Goal: Contribute content

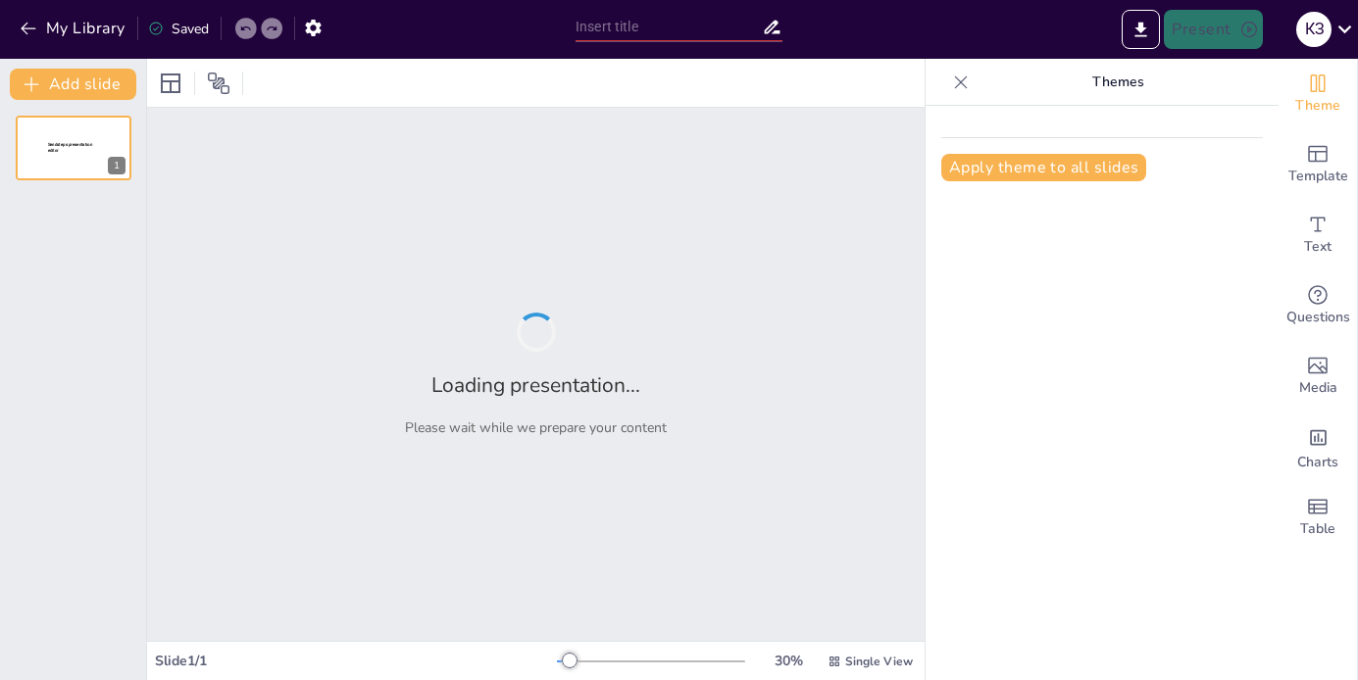
type input "Аналіз сучасних викликів міжнародного повітряного права в контексті глобалізації"
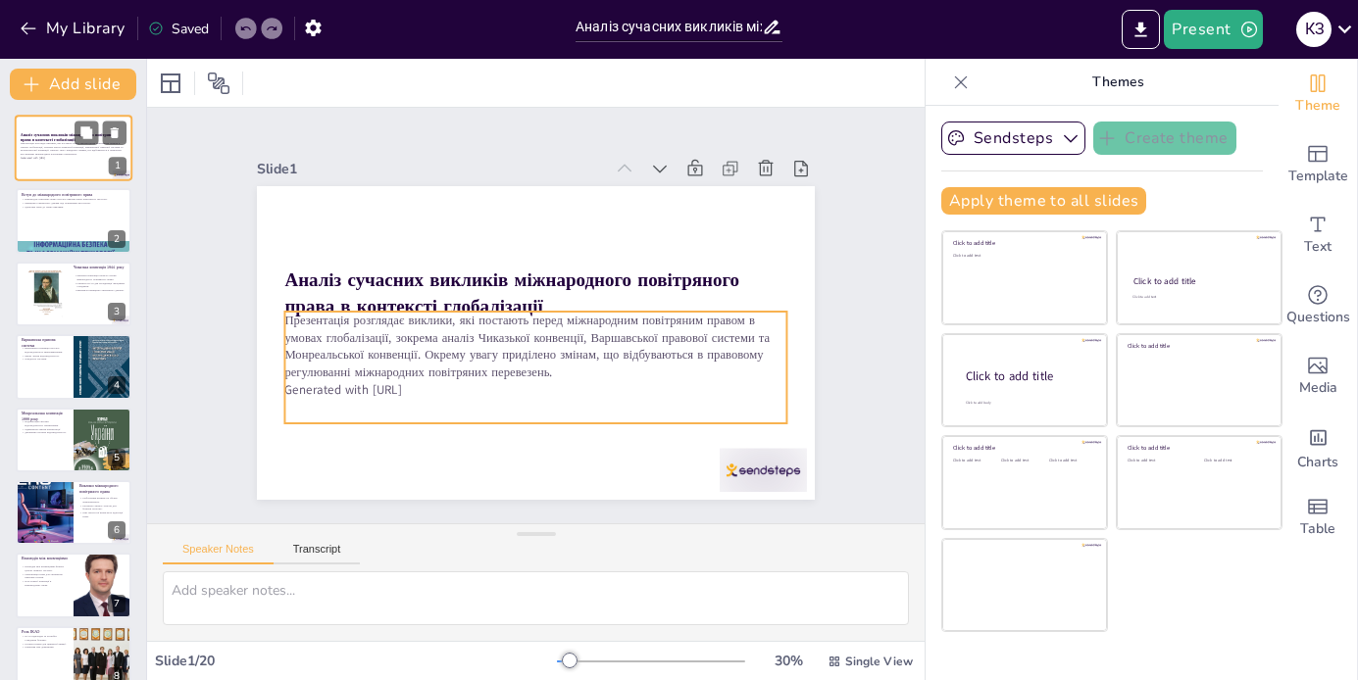
click at [50, 153] on p "Презентація розглядає виклики, які постають перед міжнародним повітряним правом…" at bounding box center [74, 148] width 106 height 15
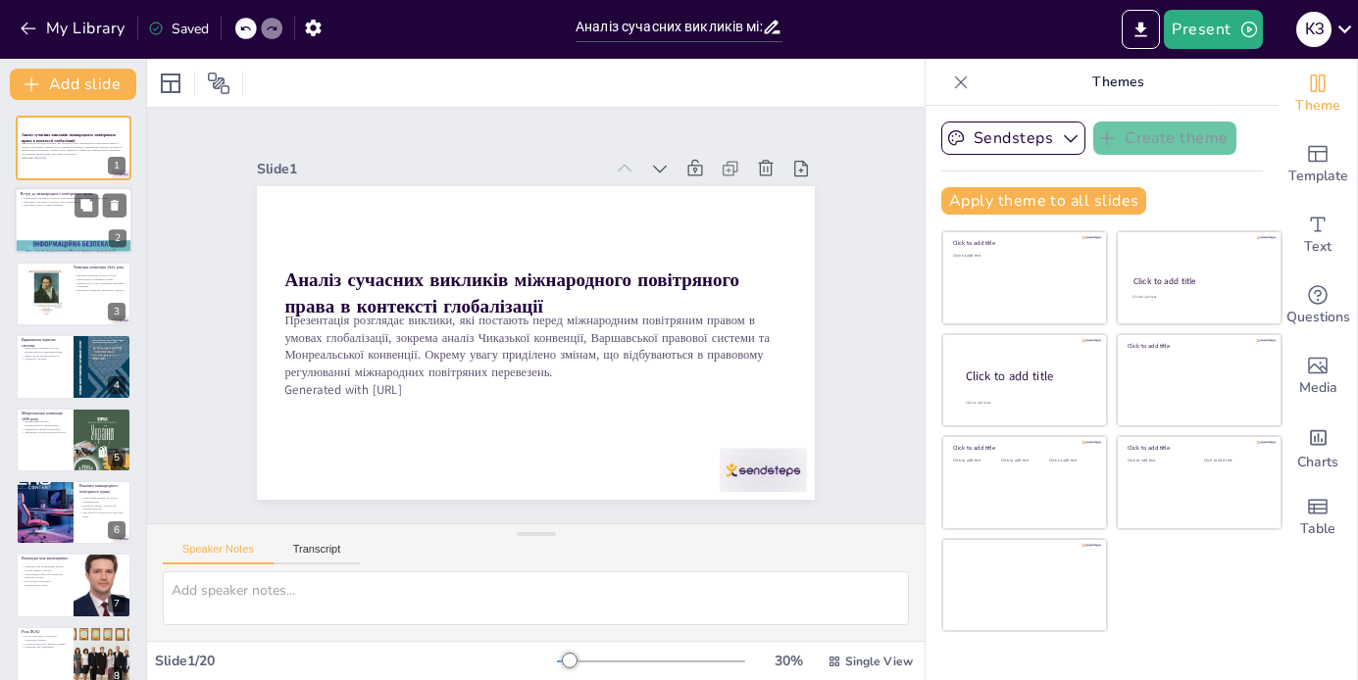
click at [69, 235] on div at bounding box center [74, 221] width 118 height 67
checkbox input "true"
type textarea "Loremipsum dolorsita conse a elitsedd eiusmodte incididunt utlabor, et dolorem …"
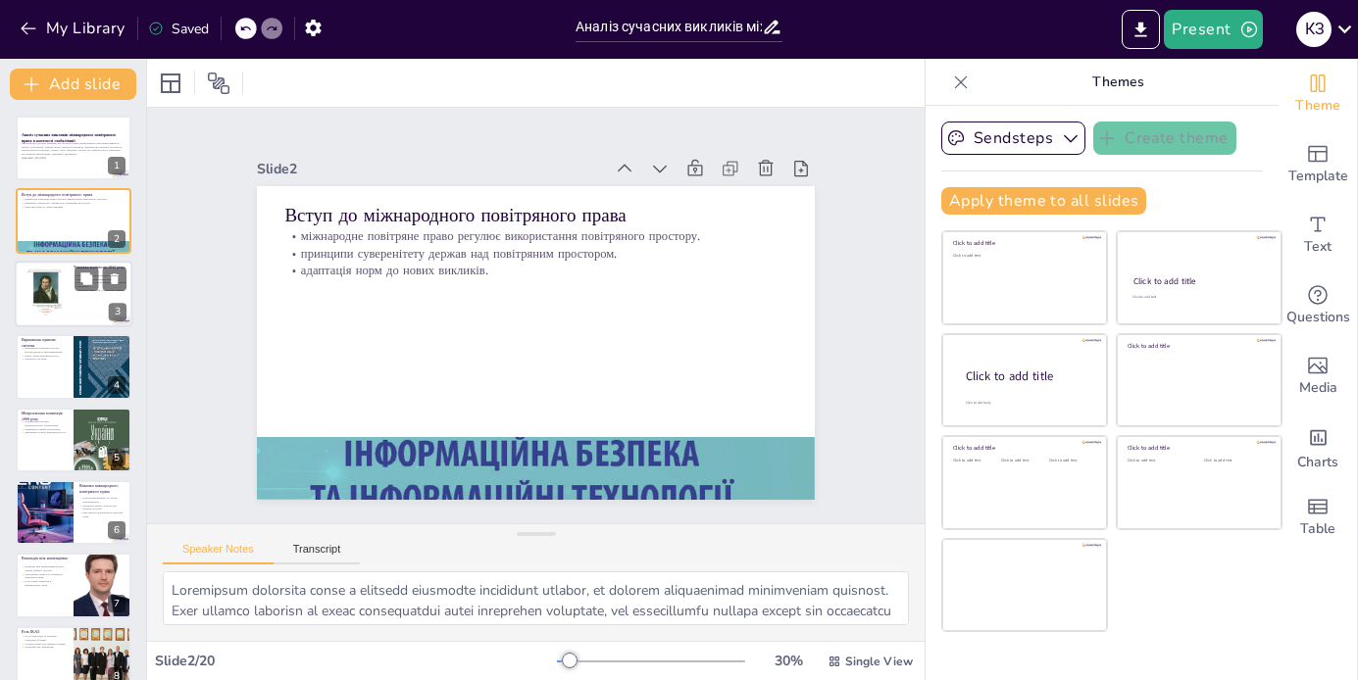
click at [70, 309] on div at bounding box center [74, 294] width 118 height 67
checkbox input "true"
type textarea "Loremips dolorsita c adipiscingelit seddoeiusm, temp incidi utlabo etdolore mag…"
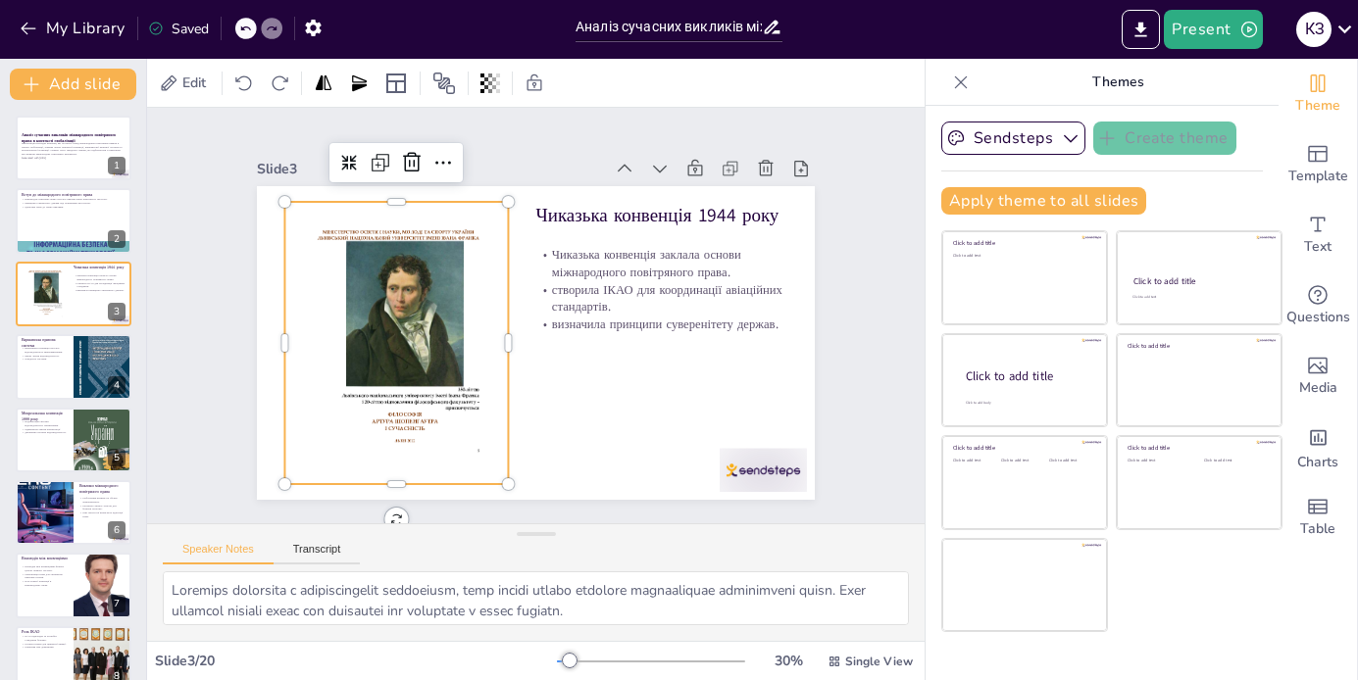
click at [385, 354] on div at bounding box center [396, 343] width 223 height 316
click at [385, 354] on div at bounding box center [395, 299] width 310 height 370
click at [385, 354] on div at bounding box center [396, 343] width 223 height 316
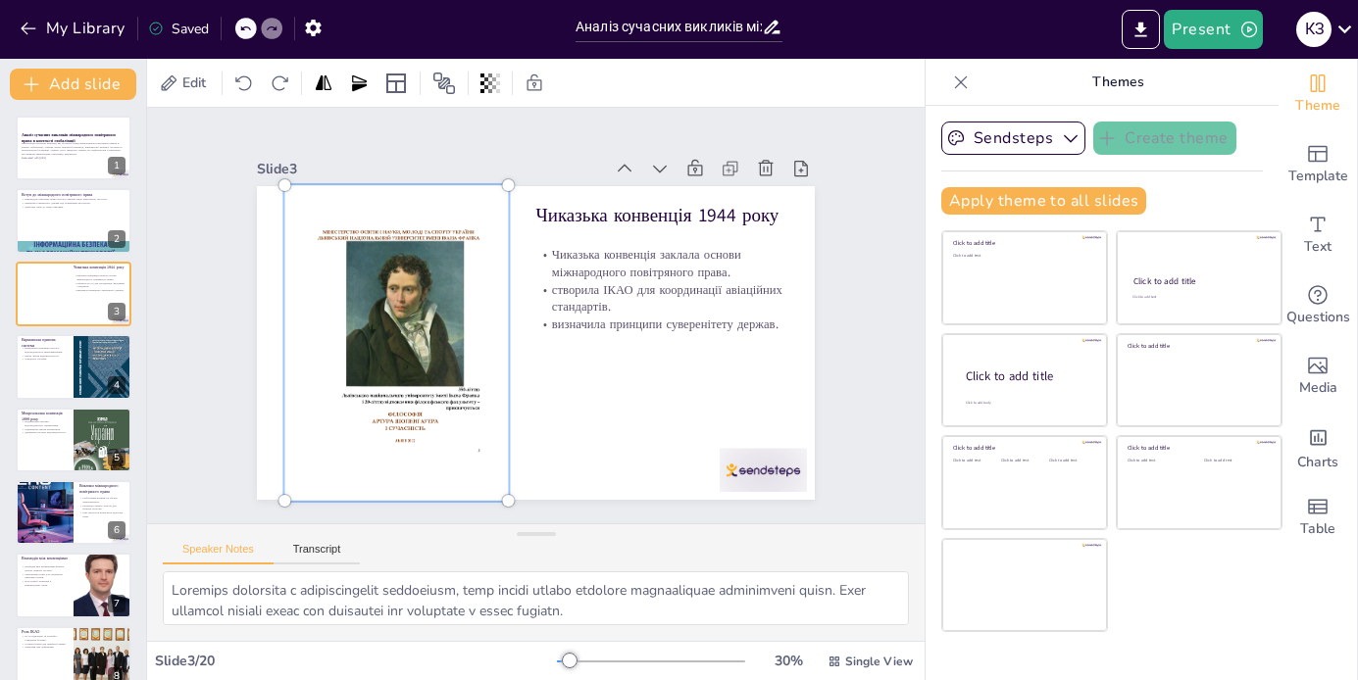
click at [956, 65] on div "Themes" at bounding box center [1101, 82] width 353 height 47
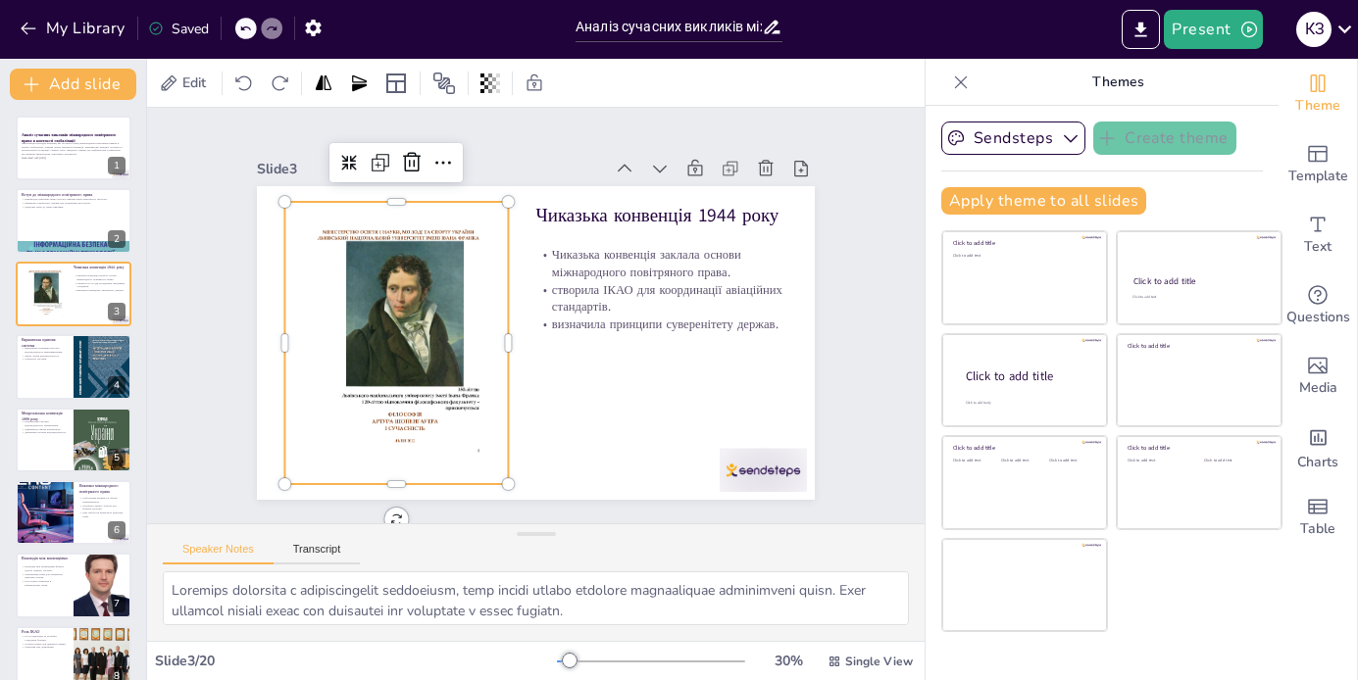
click at [956, 78] on icon at bounding box center [961, 83] width 20 height 20
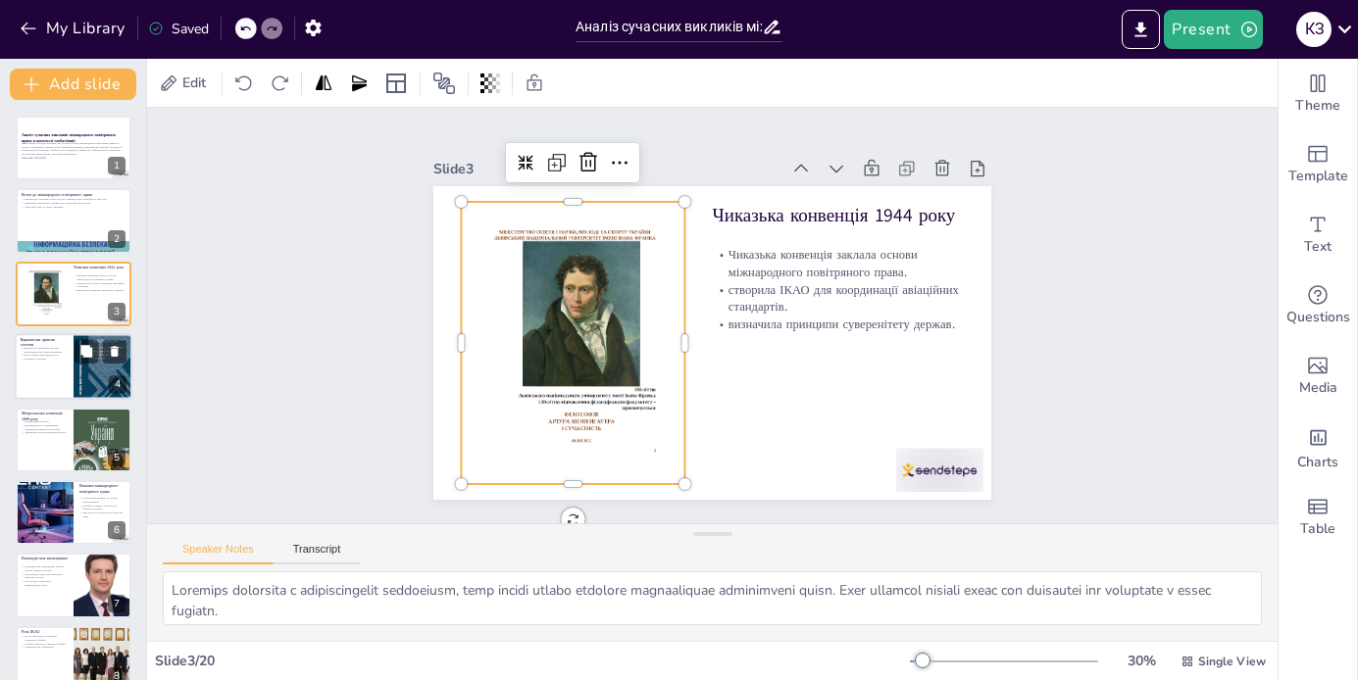
click at [111, 371] on div at bounding box center [103, 367] width 59 height 89
checkbox input "true"
type textarea "Відповідальність авіаперевізників є ключовим аспектом Варшавської конвенції, як…"
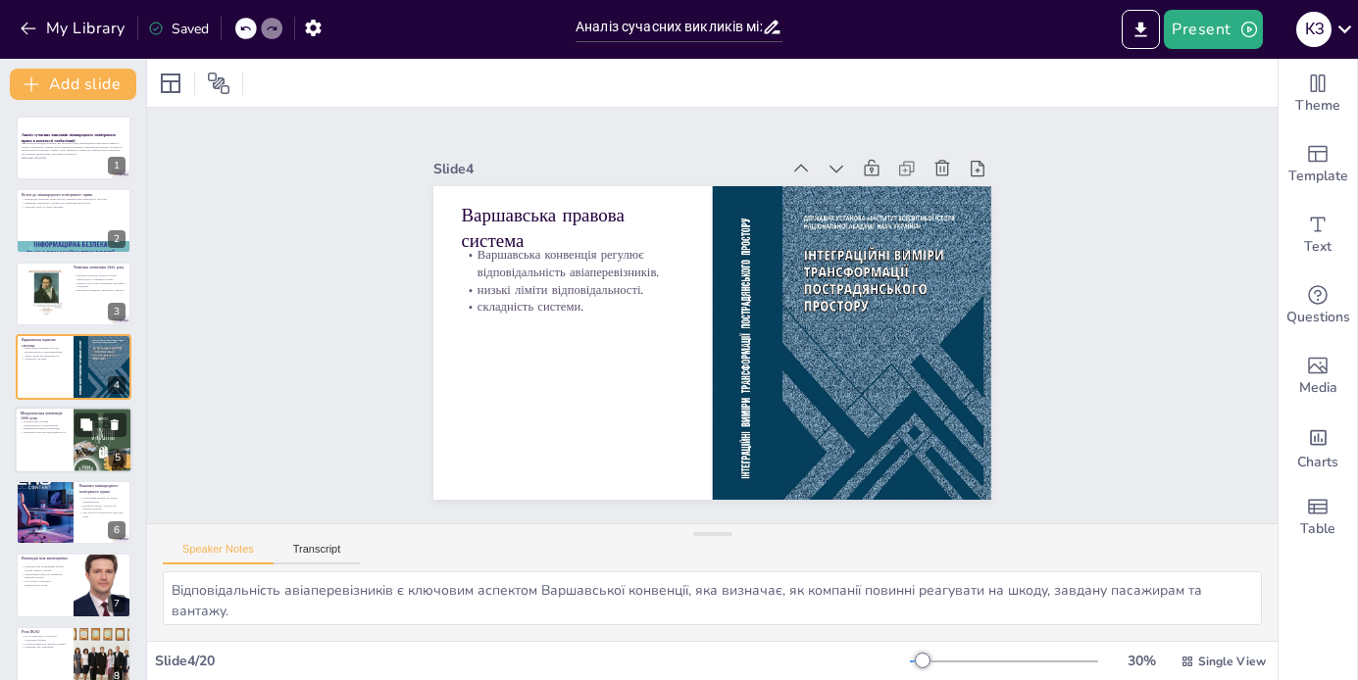
click at [101, 413] on div at bounding box center [100, 425] width 52 height 24
checkbox input "true"
type textarea "Loremipsumdo sitamet consecteturadipi elitseddoeiu t Incididuntutl etdolorem a …"
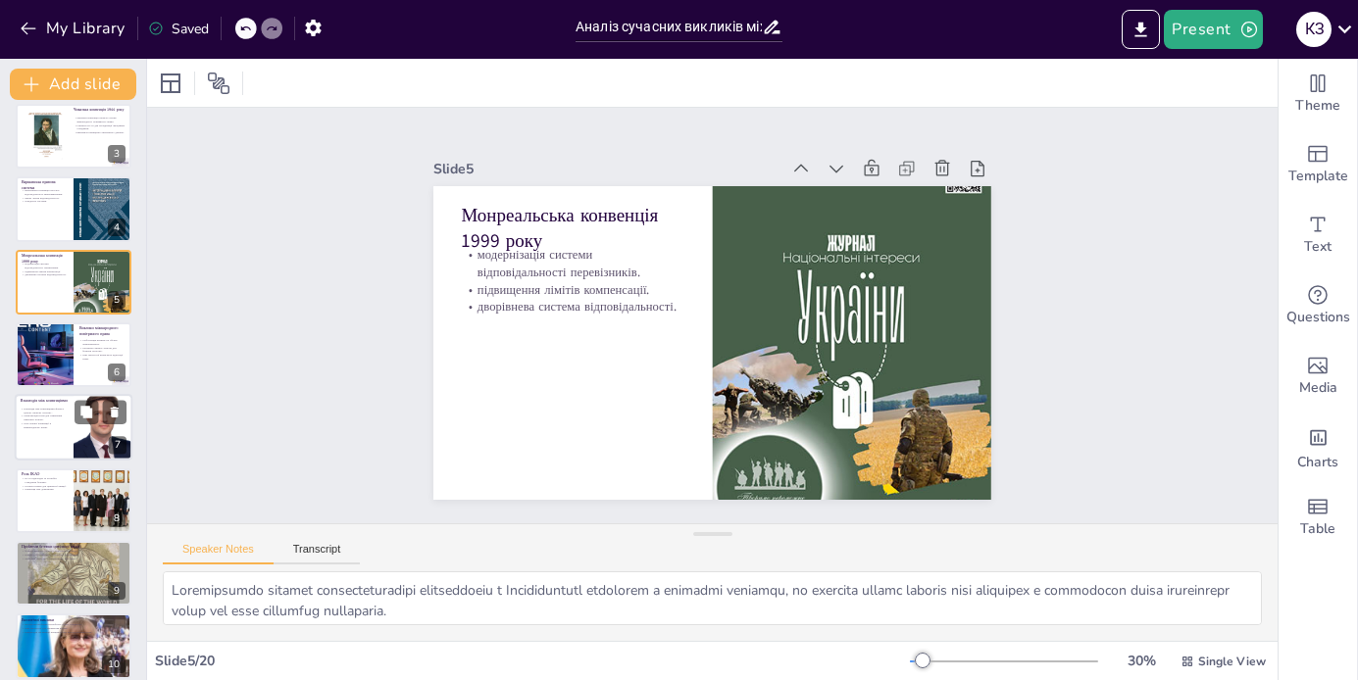
scroll to position [162, 0]
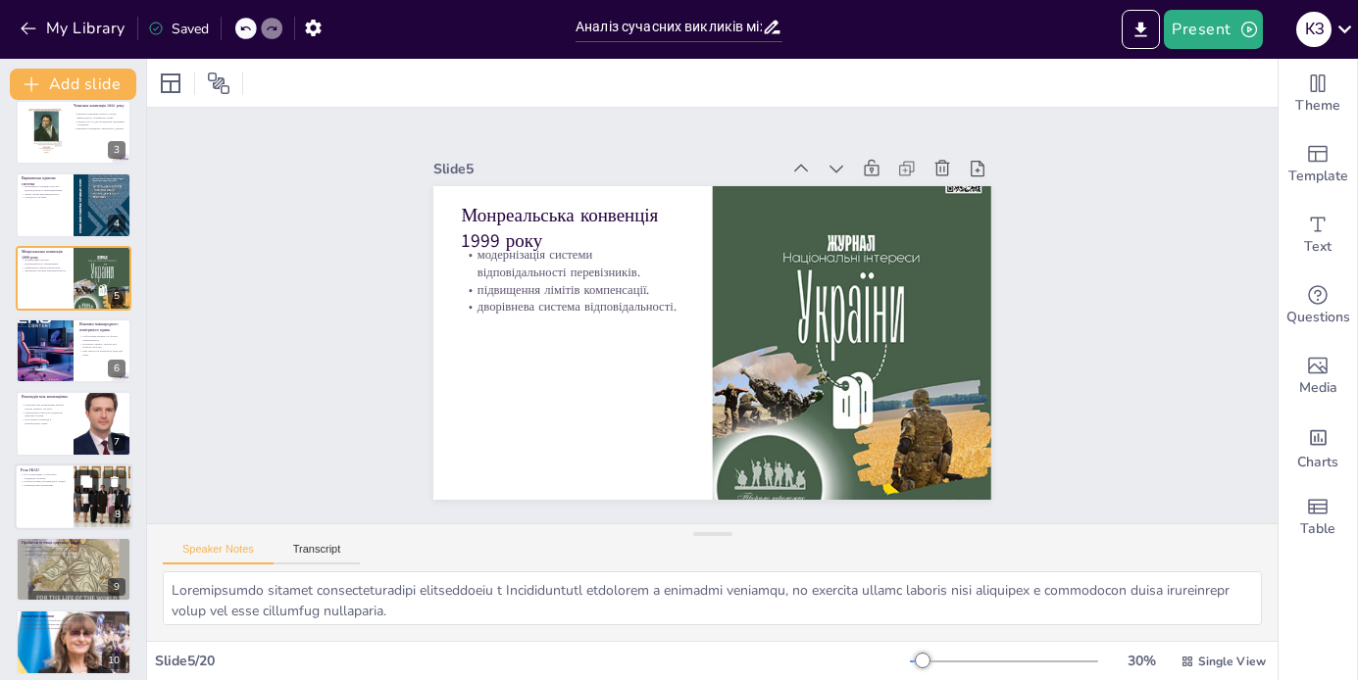
checkbox input "true"
click at [89, 487] on icon at bounding box center [86, 481] width 14 height 14
type textarea "Розробка стандартів безпеки є однією з основних функцій ІКАО, що забезпечує без…"
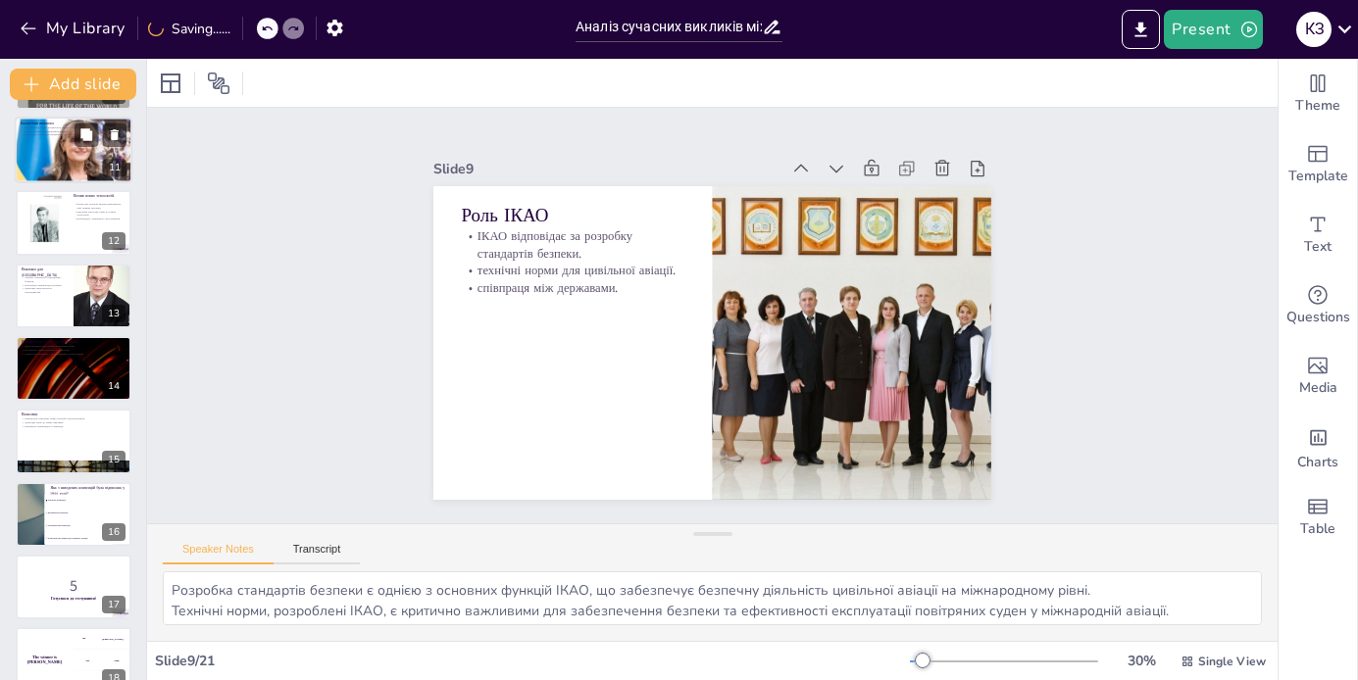
scroll to position [768, 0]
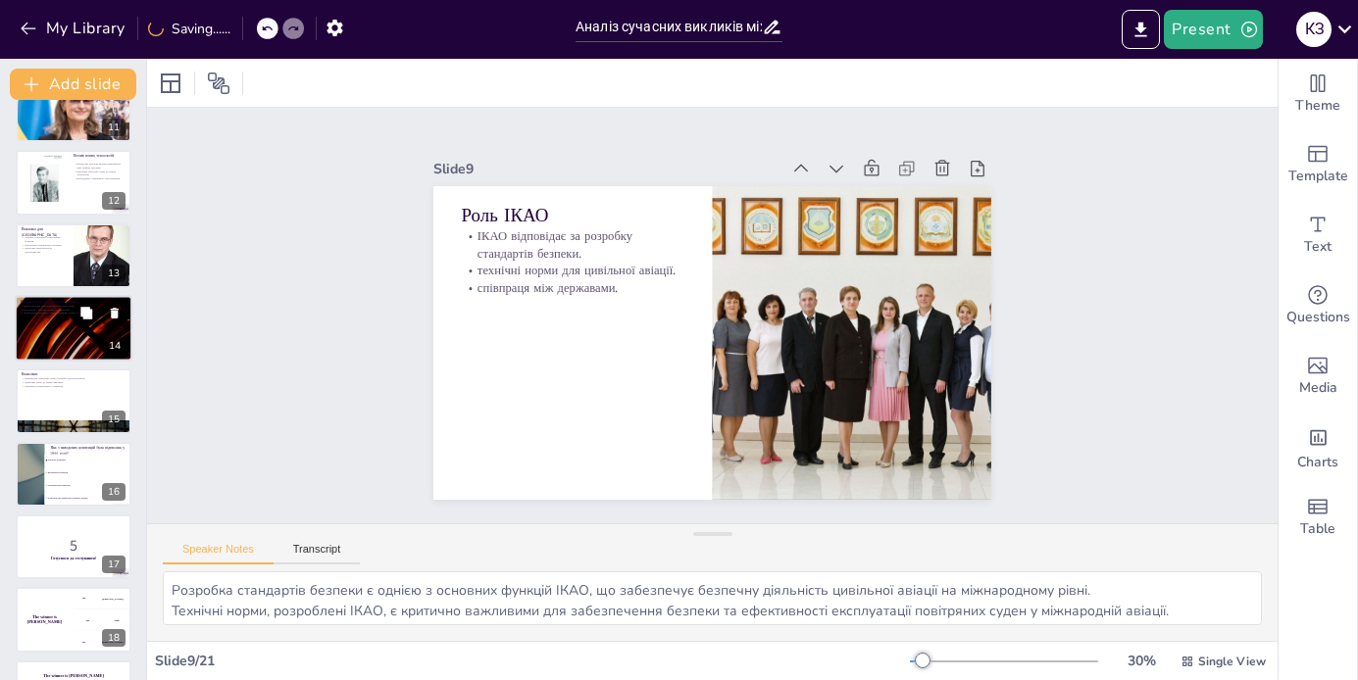
checkbox input "true"
click at [84, 335] on div at bounding box center [74, 328] width 118 height 67
type textarea "Вдосконалення національних правових норм є важливим для забезпечення відповідно…"
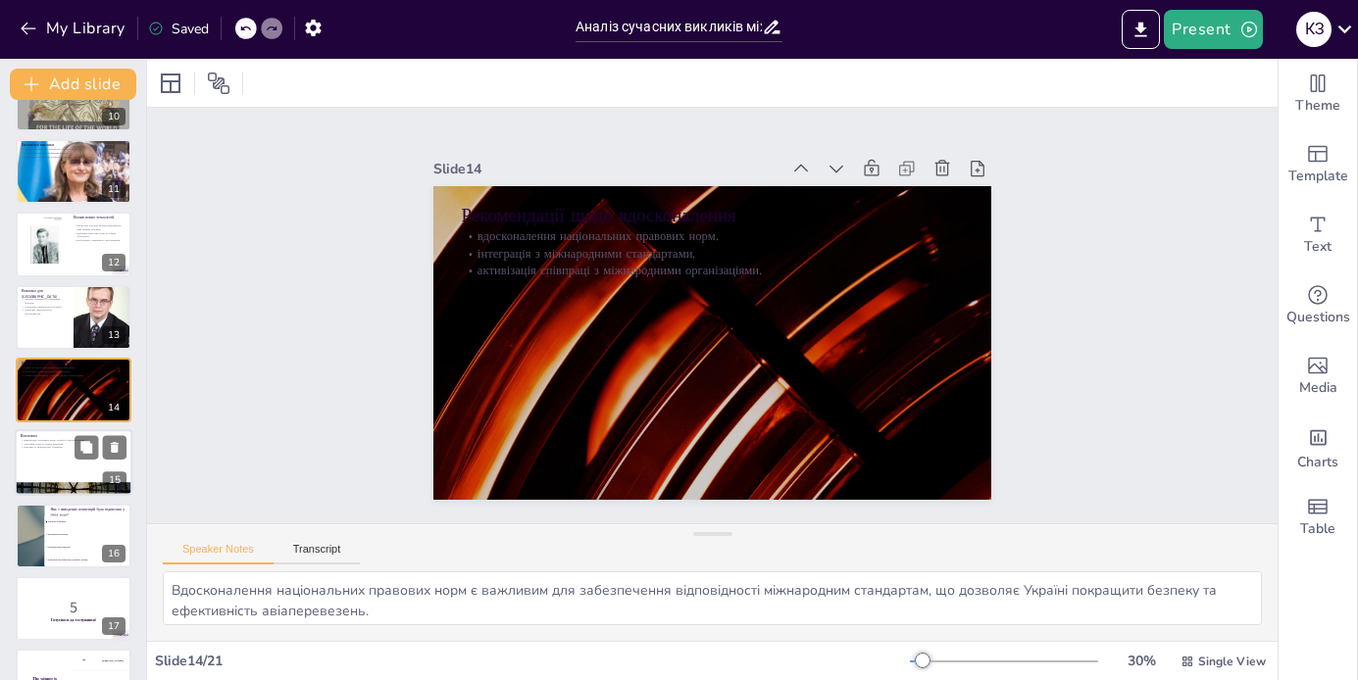
scroll to position [974, 0]
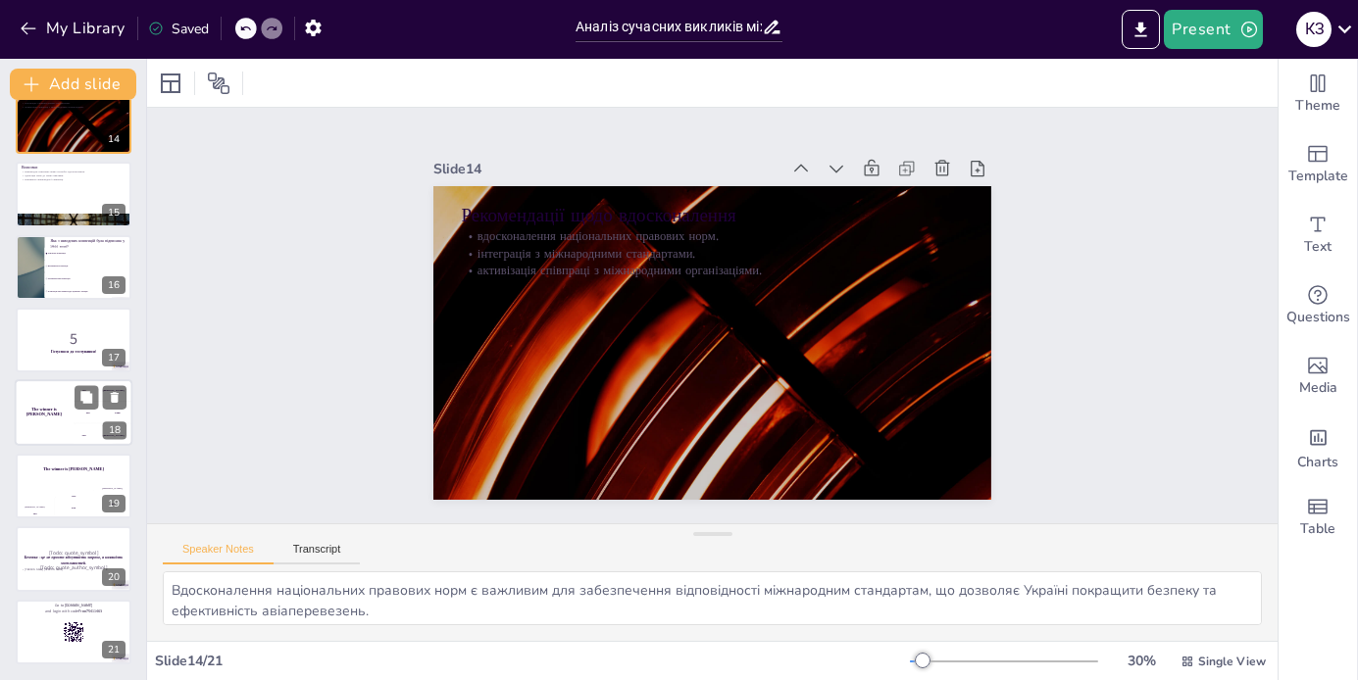
checkbox input "true"
click at [70, 429] on div "The winner is [PERSON_NAME]" at bounding box center [44, 413] width 59 height 67
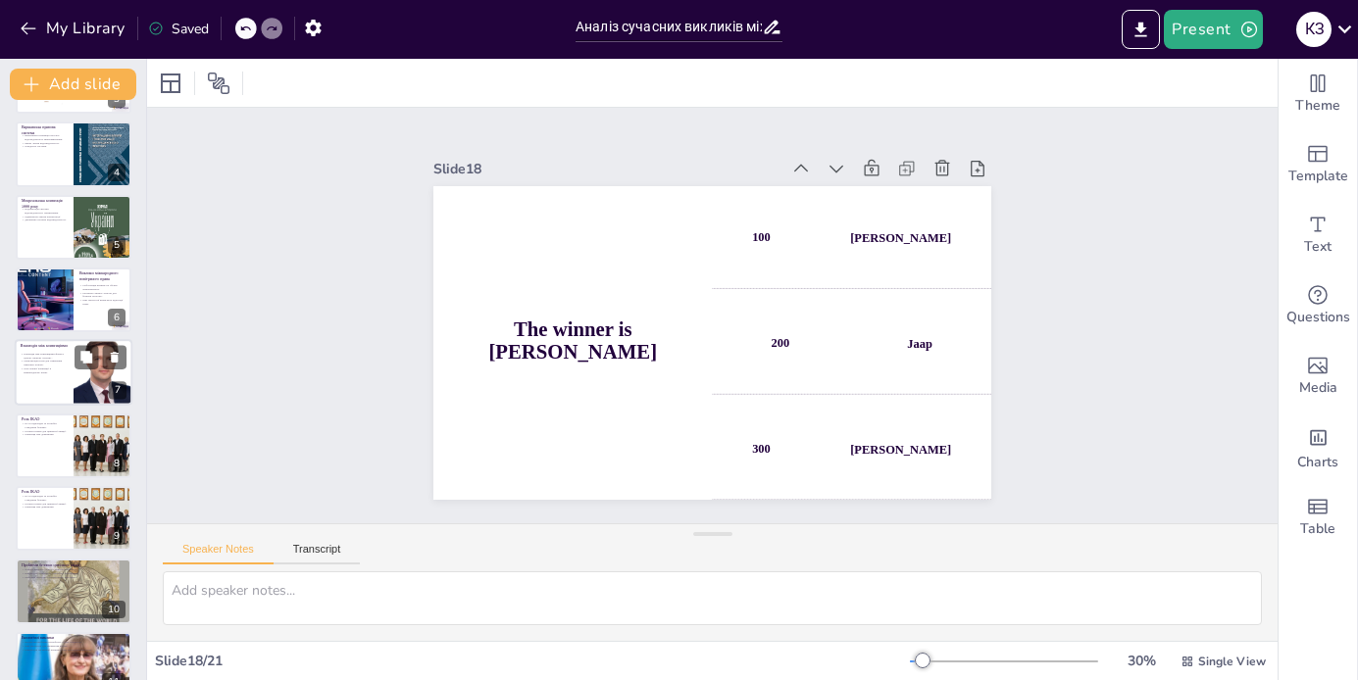
checkbox input "true"
click at [65, 375] on div at bounding box center [74, 373] width 118 height 67
type textarea "Взаємодія між конвенціями є важливою для створення цілісної правової системи, я…"
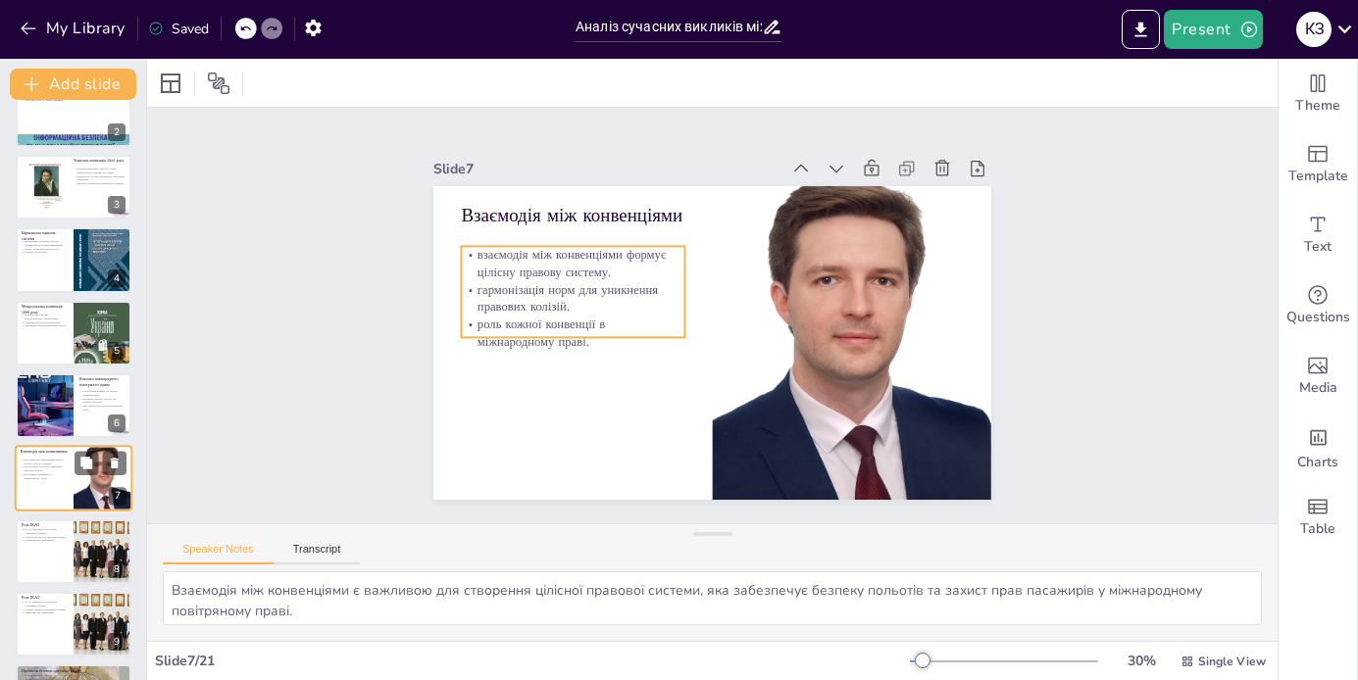
scroll to position [106, 0]
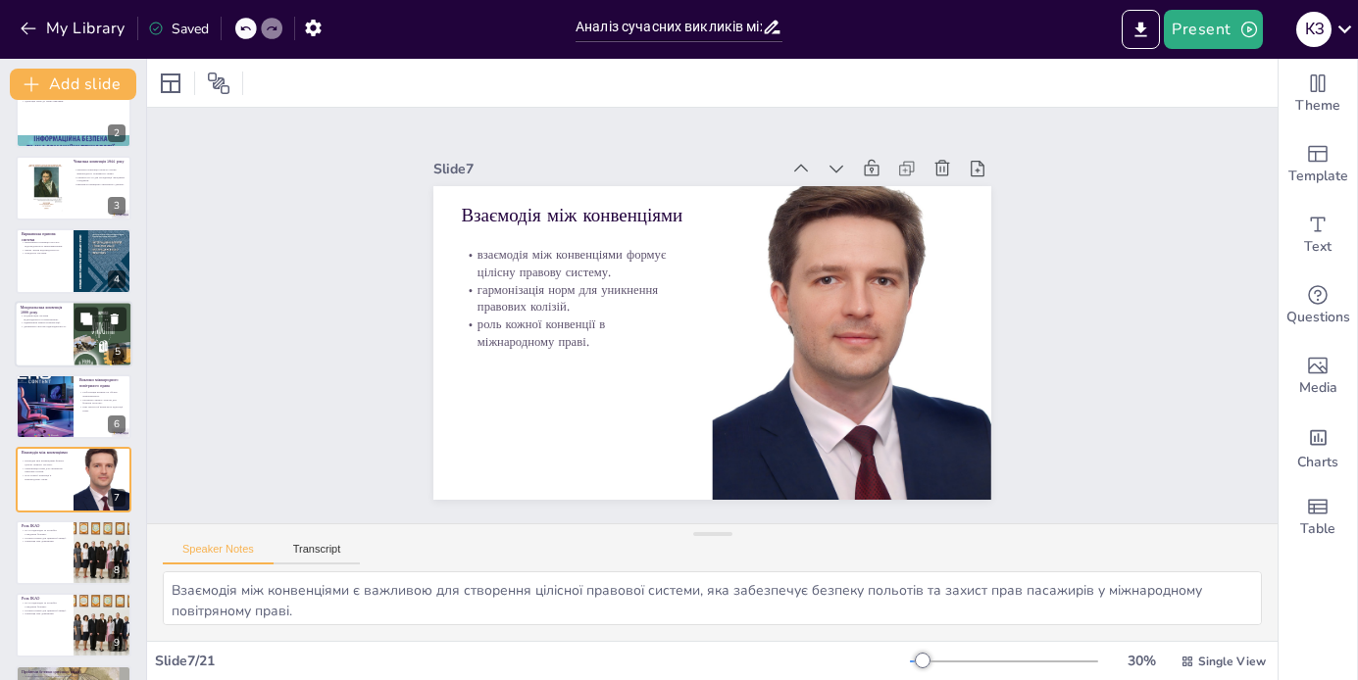
checkbox input "true"
click at [64, 321] on p "підвищення лімітів компенсації." at bounding box center [44, 323] width 47 height 4
type textarea "Loremipsumdo sitamet consecteturadipi elitseddoeiu t Incididuntutl etdolorem a …"
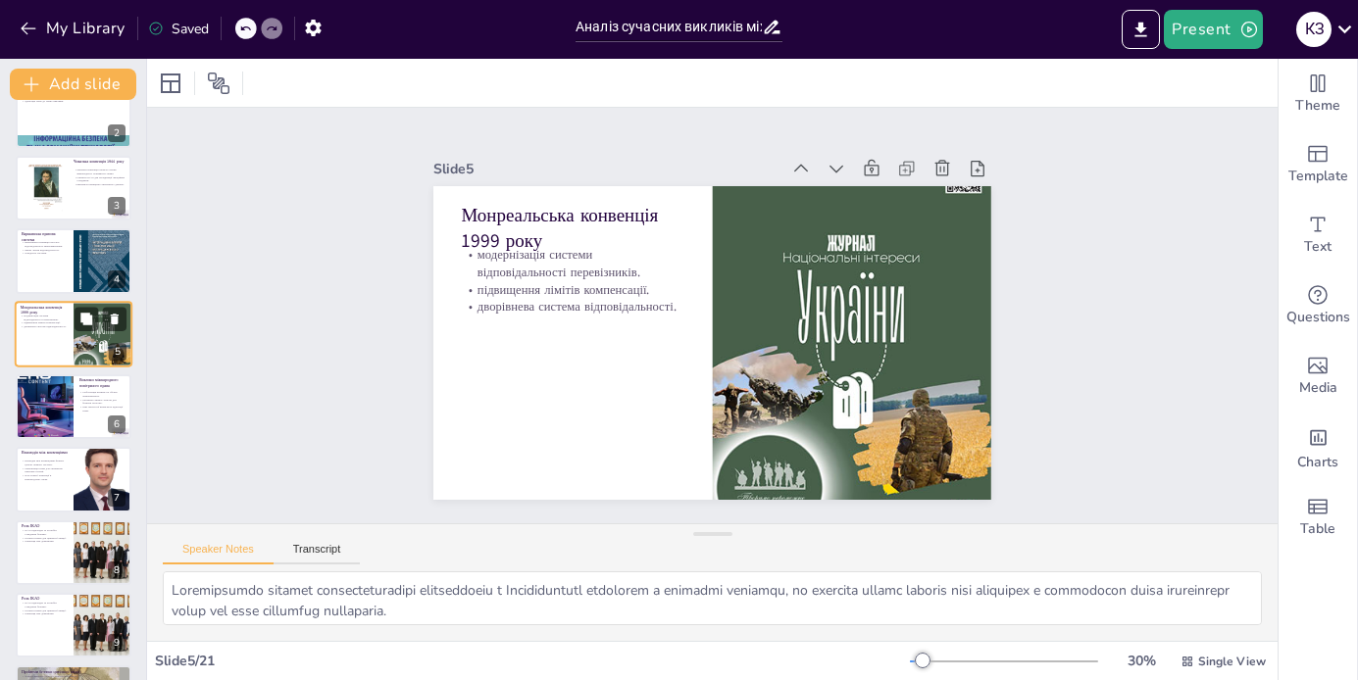
scroll to position [49, 0]
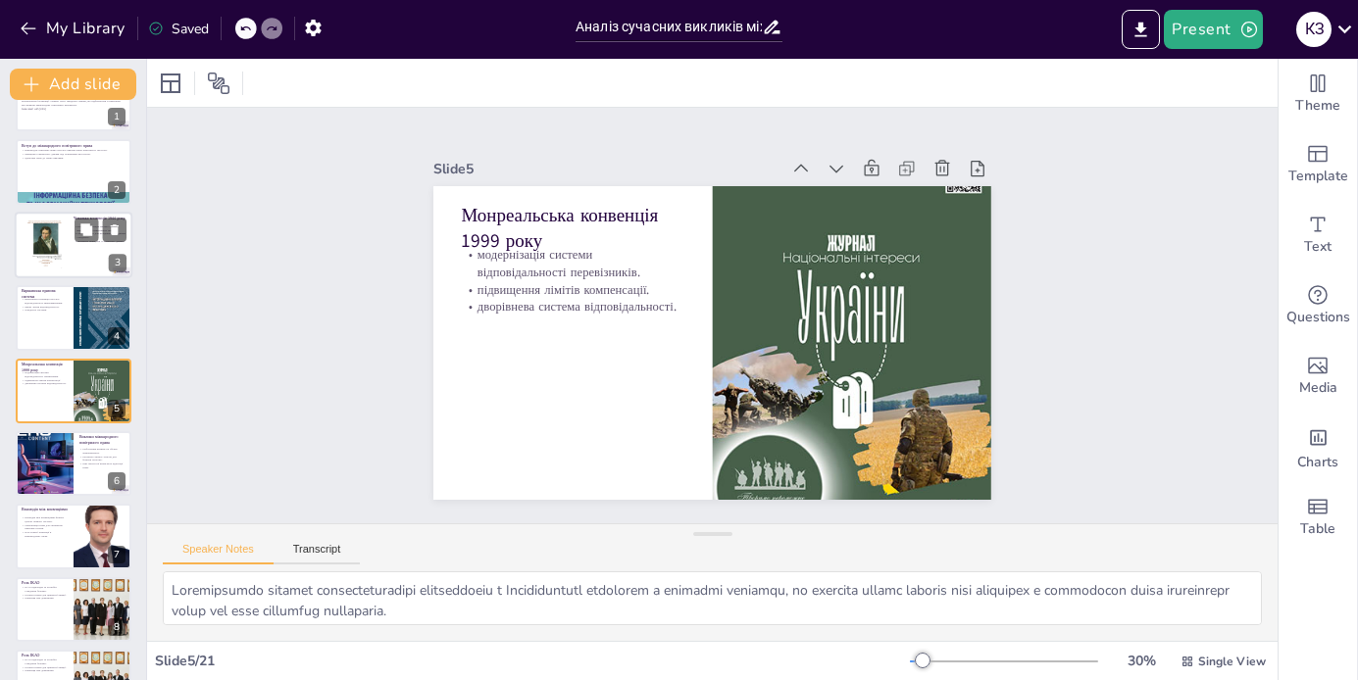
checkbox input "true"
click at [61, 237] on div at bounding box center [44, 245] width 47 height 67
type textarea "Loremips dolorsita c adipiscingelit seddoeiusm, temp incidi utlabo etdolore mag…"
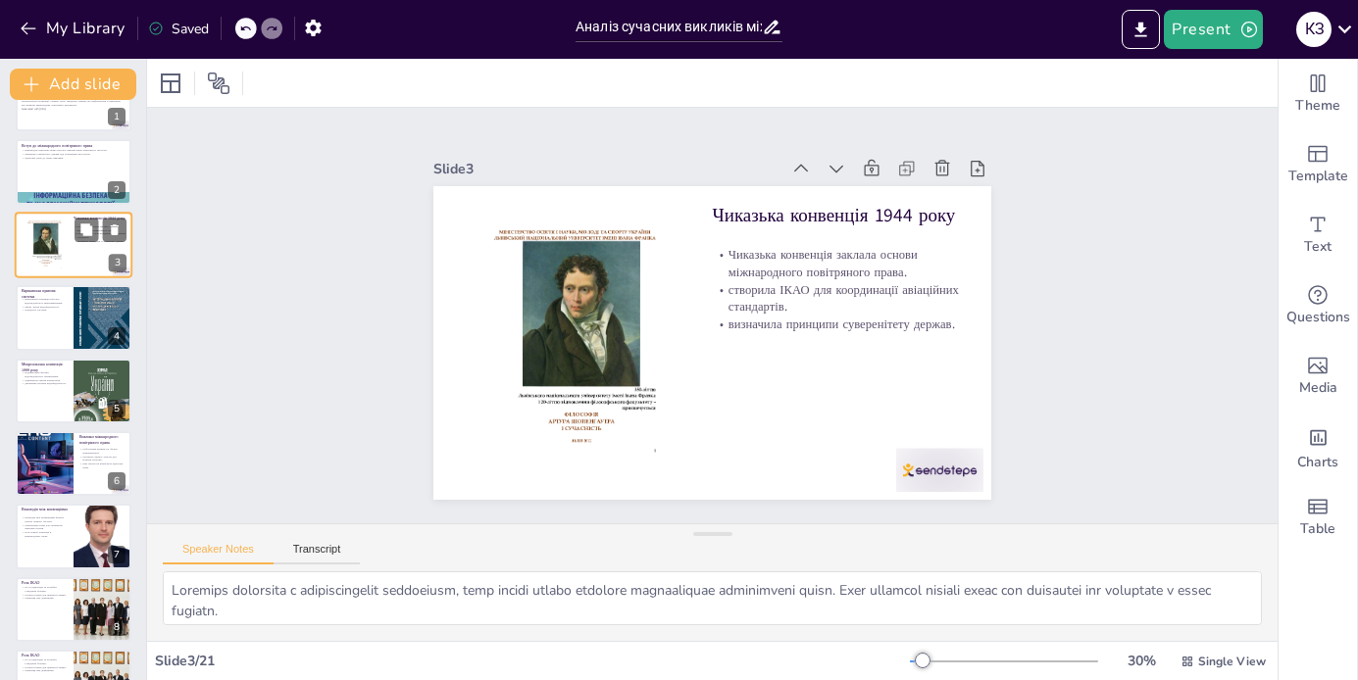
scroll to position [0, 0]
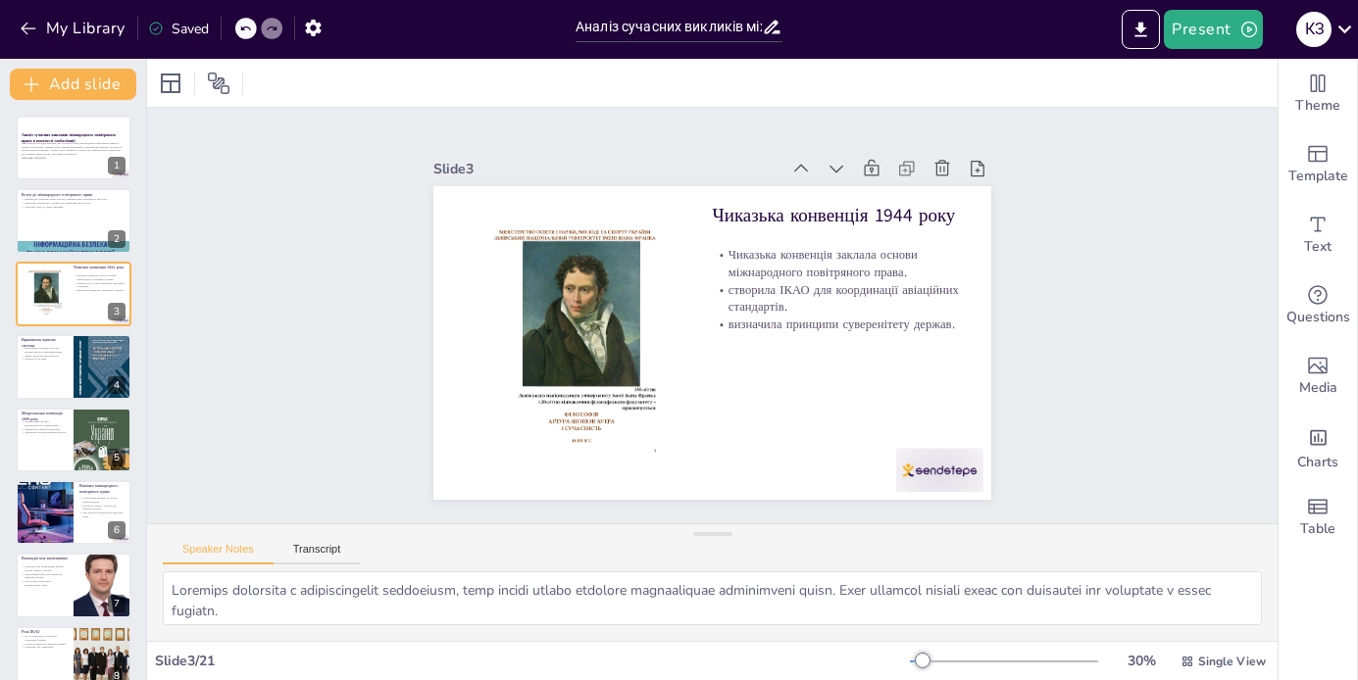
checkbox input "true"
